Goal: Register for event/course

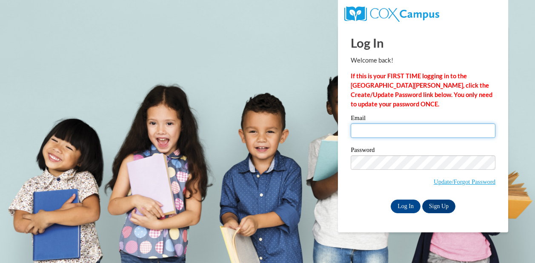
click at [384, 133] on input "Email" at bounding box center [423, 130] width 145 height 14
click at [372, 132] on input "Email" at bounding box center [423, 130] width 145 height 14
type input "donopa@mtsd.k12.wi.us"
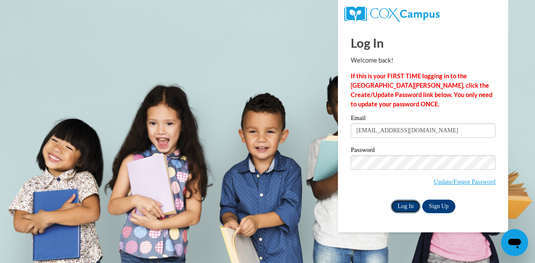
click at [410, 205] on input "Log In" at bounding box center [406, 207] width 30 height 14
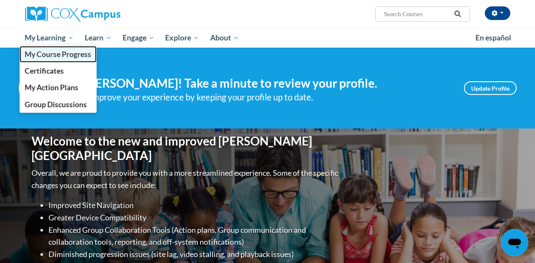
click at [54, 53] on span "My Course Progress" at bounding box center [58, 54] width 66 height 9
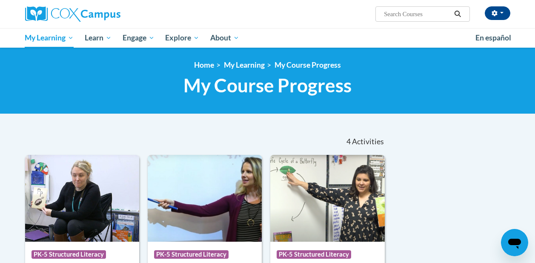
click at [410, 11] on input "Search..." at bounding box center [417, 14] width 68 height 10
type input "reading fluency"
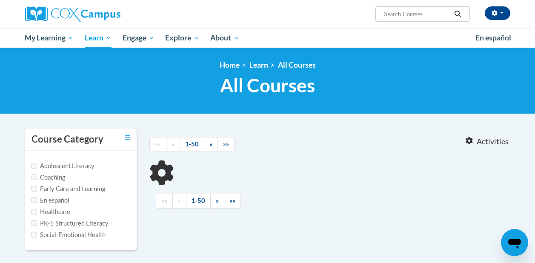
type input "reading fluency"
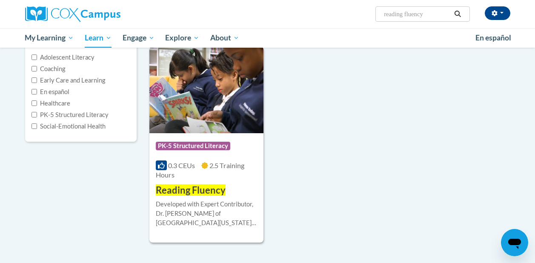
scroll to position [109, 0]
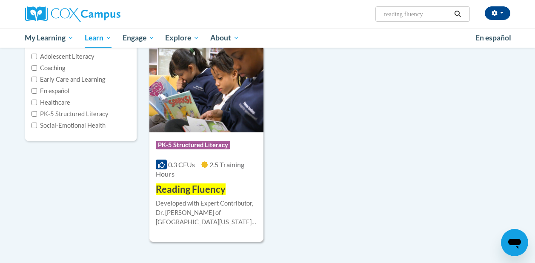
click at [187, 191] on span "Reading Fluency" at bounding box center [191, 188] width 70 height 11
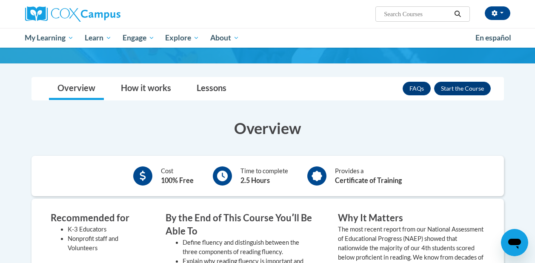
scroll to position [120, 0]
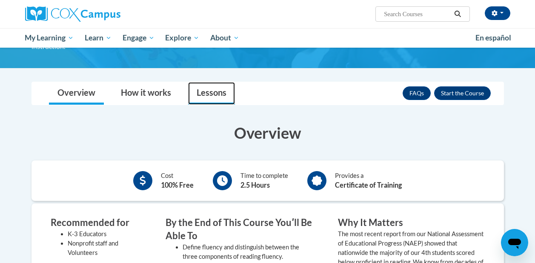
click at [215, 82] on link "Lessons" at bounding box center [211, 93] width 47 height 23
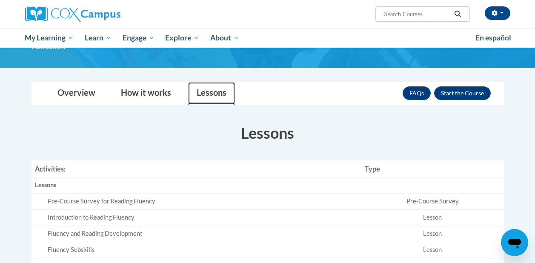
scroll to position [133, 0]
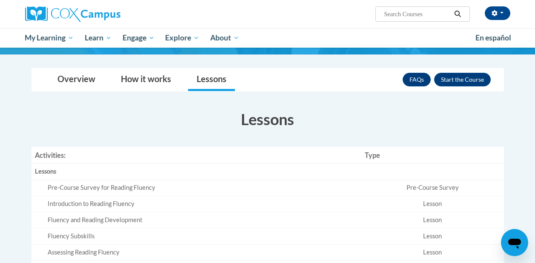
click at [129, 183] on div "Pre-Course Survey for Reading Fluency" at bounding box center [203, 187] width 310 height 9
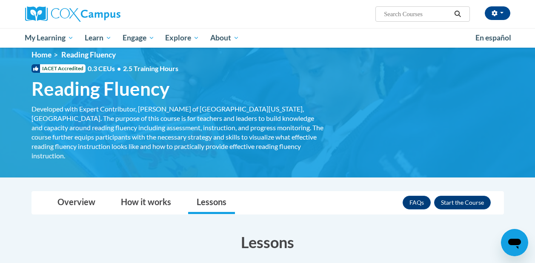
scroll to position [0, 0]
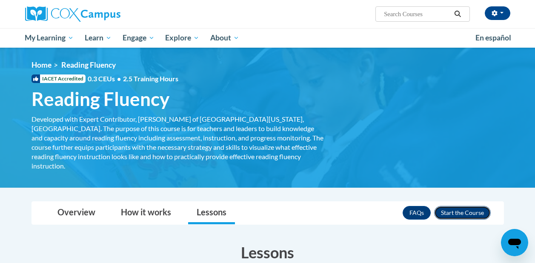
click at [465, 206] on button "Enroll" at bounding box center [462, 213] width 57 height 14
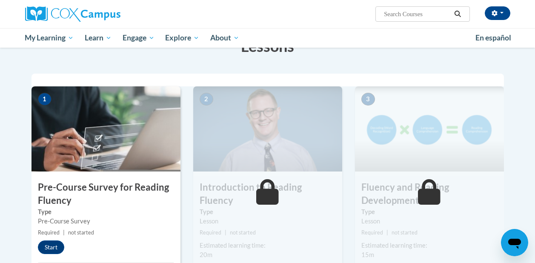
scroll to position [153, 0]
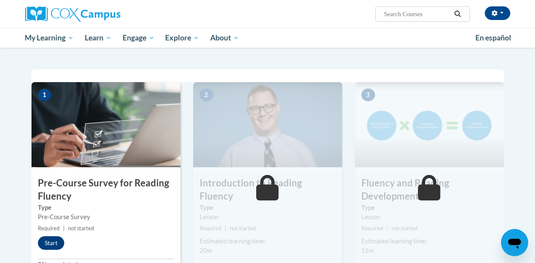
click at [97, 125] on img at bounding box center [106, 124] width 149 height 85
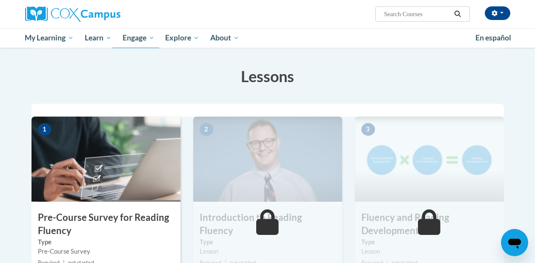
scroll to position [0, 0]
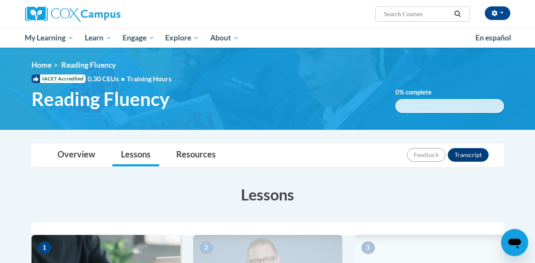
click at [399, 12] on input "Search..." at bounding box center [417, 14] width 68 height 10
type input "data driven instruction"
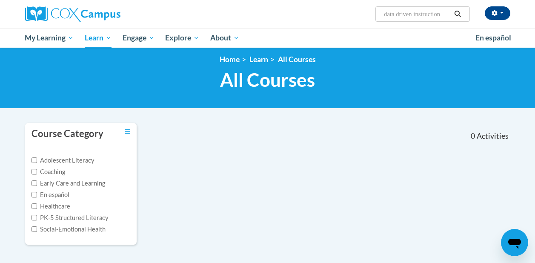
scroll to position [5, 0]
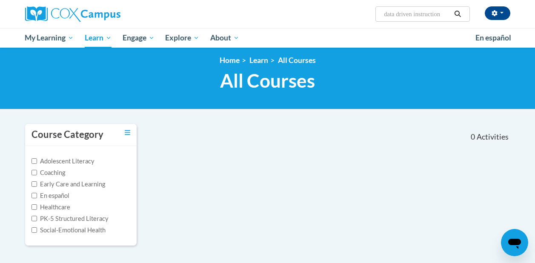
click at [398, 15] on input "data driven instruction" at bounding box center [417, 14] width 68 height 10
type input "data-driven instruction"
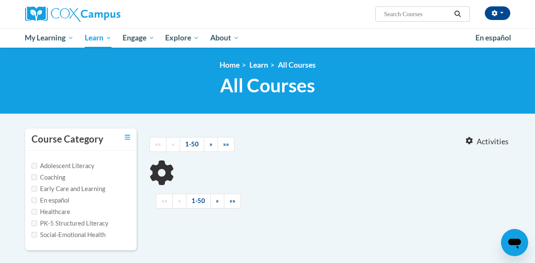
type input "data-driven instruction"
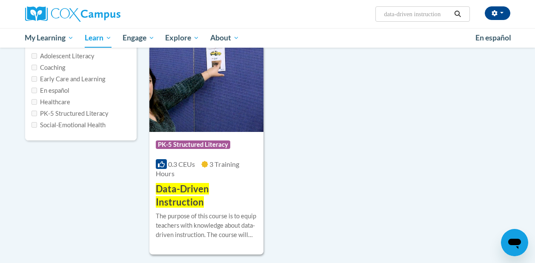
scroll to position [116, 0]
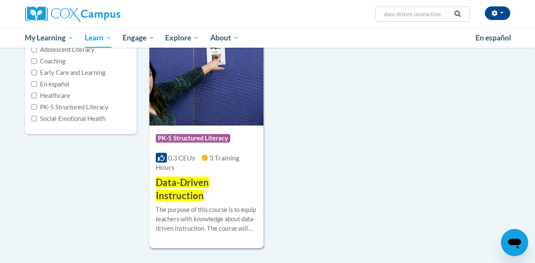
click at [189, 183] on span "Data-Driven Instruction" at bounding box center [182, 189] width 53 height 25
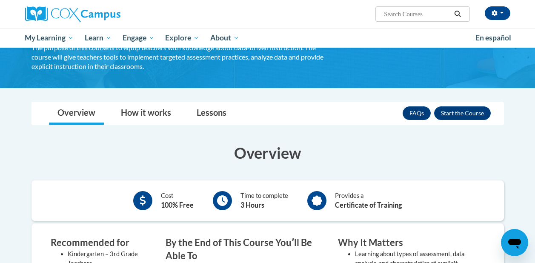
scroll to position [71, 0]
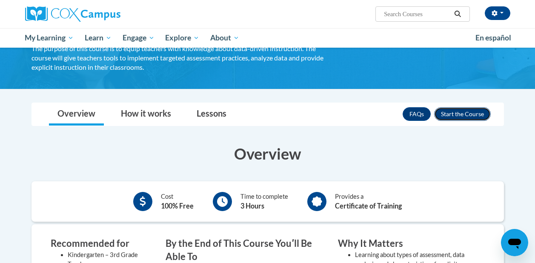
click at [473, 114] on button "Enroll" at bounding box center [462, 114] width 57 height 14
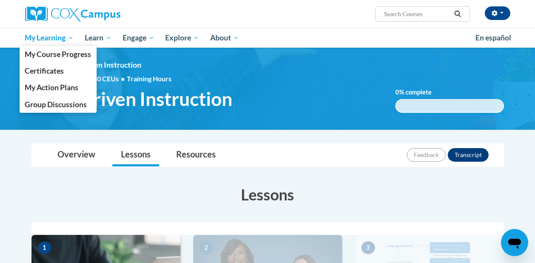
click at [45, 37] on span "My Learning" at bounding box center [49, 38] width 49 height 10
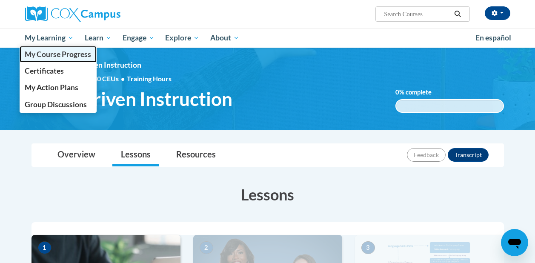
click at [59, 57] on span "My Course Progress" at bounding box center [58, 54] width 66 height 9
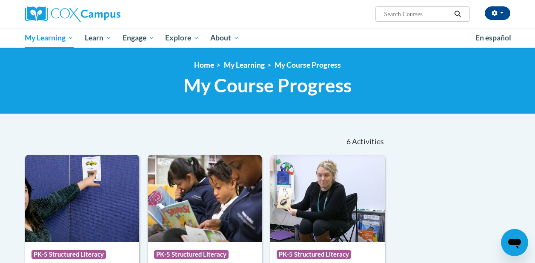
click at [409, 17] on input "Search..." at bounding box center [417, 14] width 68 height 10
type input "vocabulary"
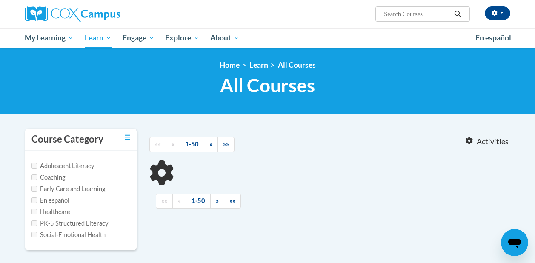
type input "vocabulary"
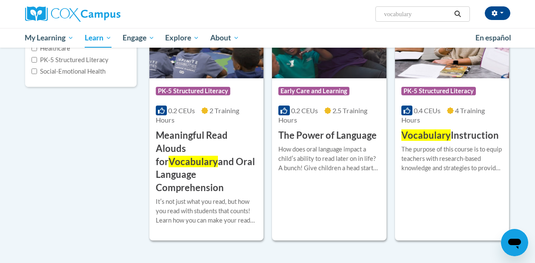
scroll to position [166, 0]
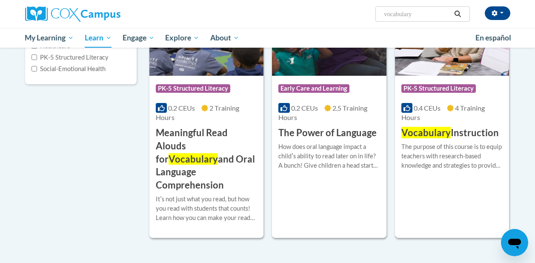
click at [457, 129] on h3 "Vocabulary Instruction" at bounding box center [449, 132] width 97 height 13
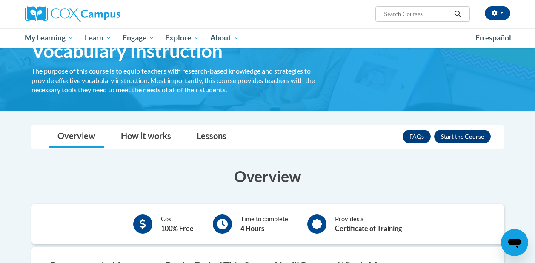
scroll to position [39, 0]
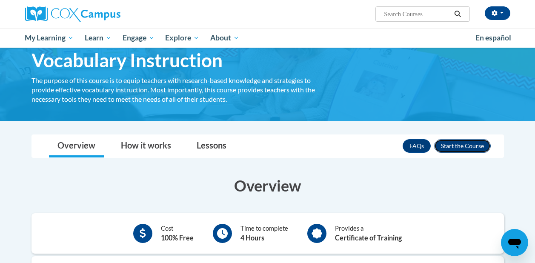
click at [475, 148] on button "Enroll" at bounding box center [462, 146] width 57 height 14
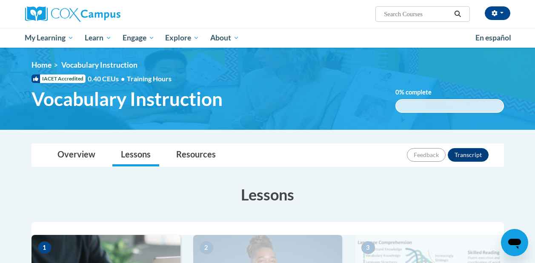
click at [415, 14] on input "Search..." at bounding box center [417, 14] width 68 height 10
type input "rtl"
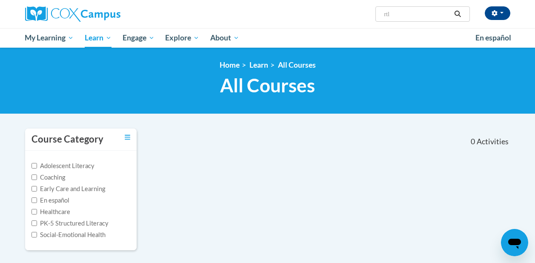
click at [402, 11] on input "rtl" at bounding box center [417, 14] width 68 height 10
type input "r"
